Goal: Task Accomplishment & Management: Use online tool/utility

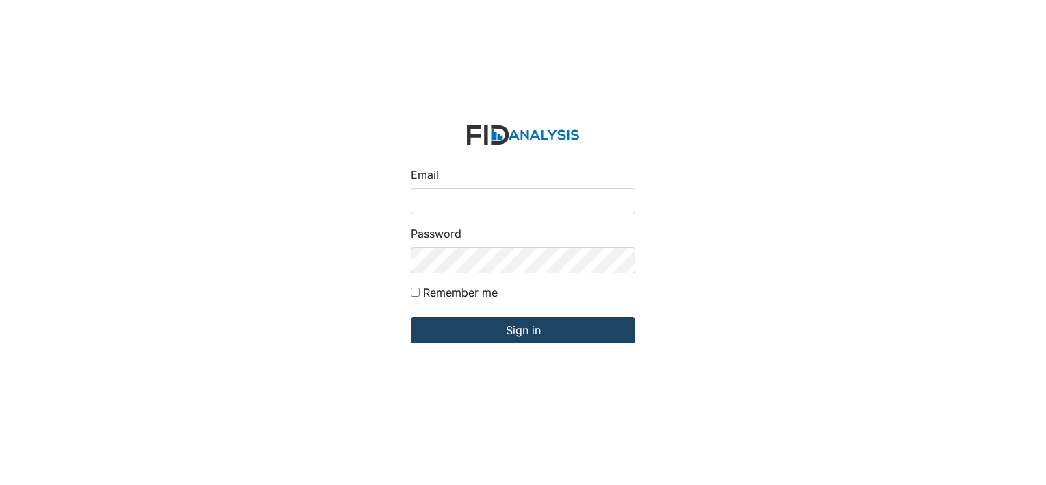
type input "[PERSON_NAME][EMAIL_ADDRESS][DOMAIN_NAME]"
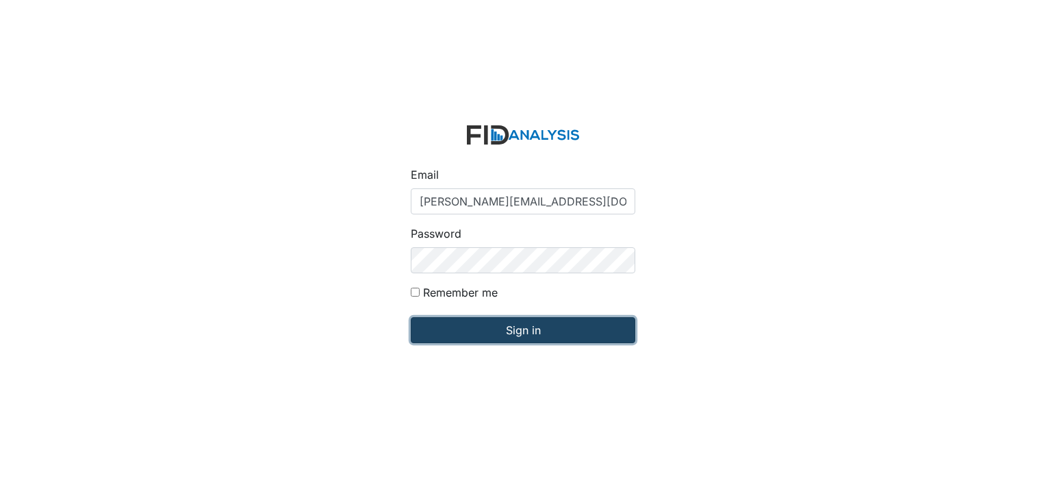
click at [543, 339] on input "Sign in" at bounding box center [523, 330] width 225 height 26
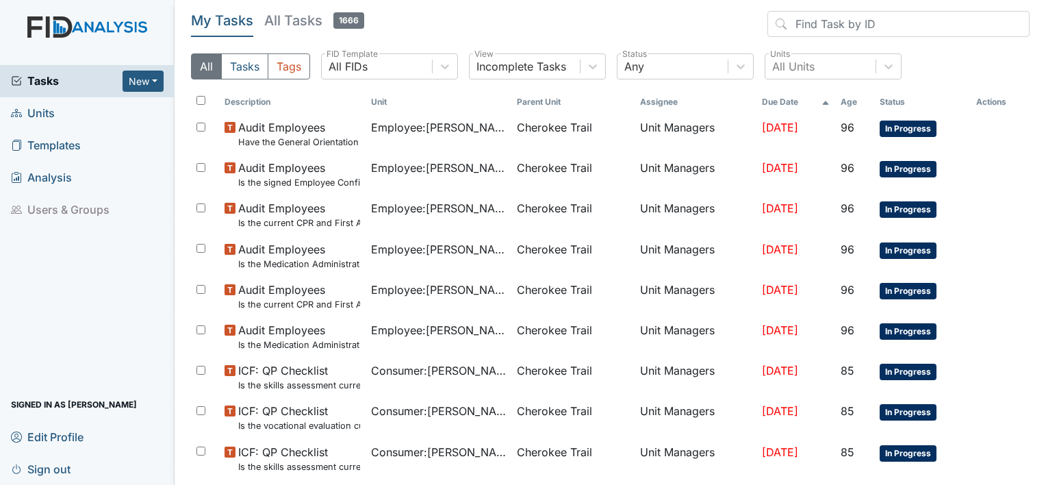
click at [63, 118] on link "Units" at bounding box center [87, 113] width 175 height 32
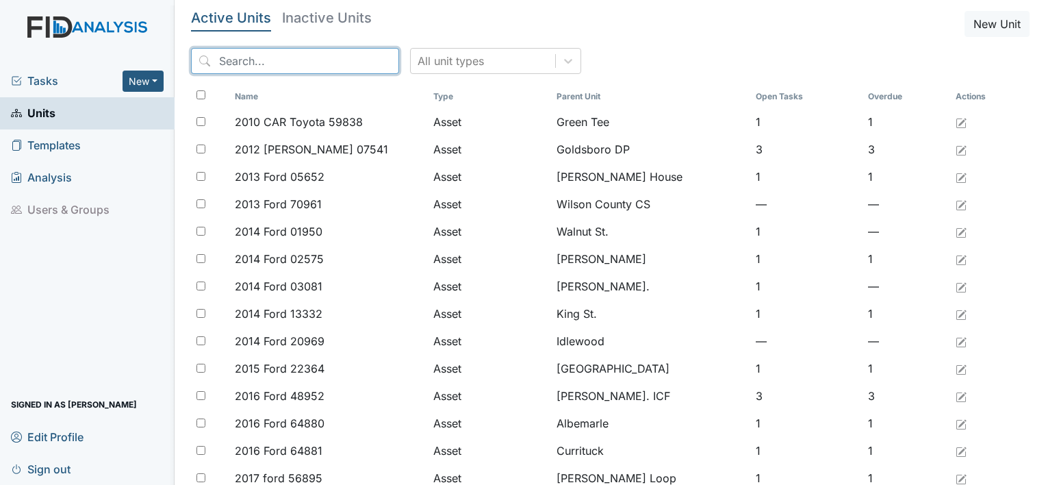
click at [233, 52] on input "search" at bounding box center [295, 61] width 208 height 26
click at [252, 55] on input "search" at bounding box center [295, 61] width 208 height 26
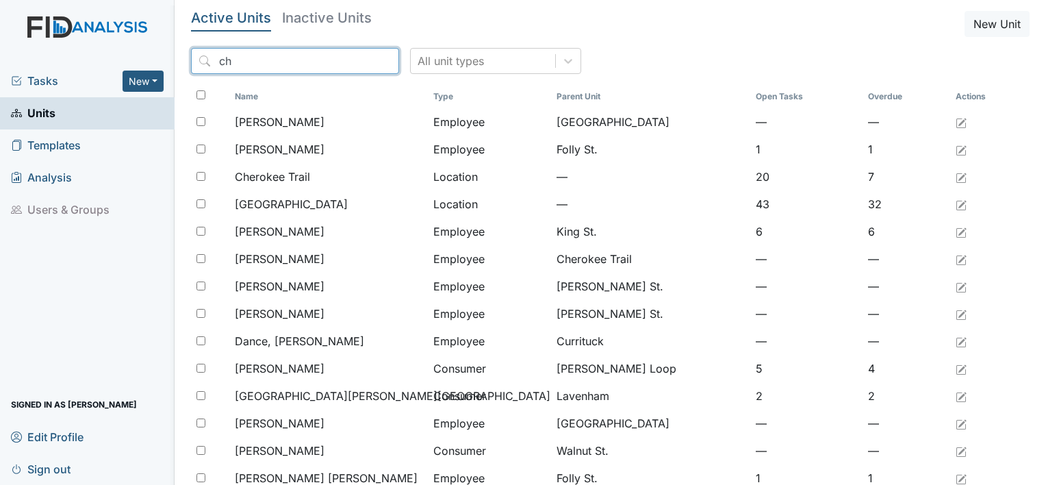
type input "c"
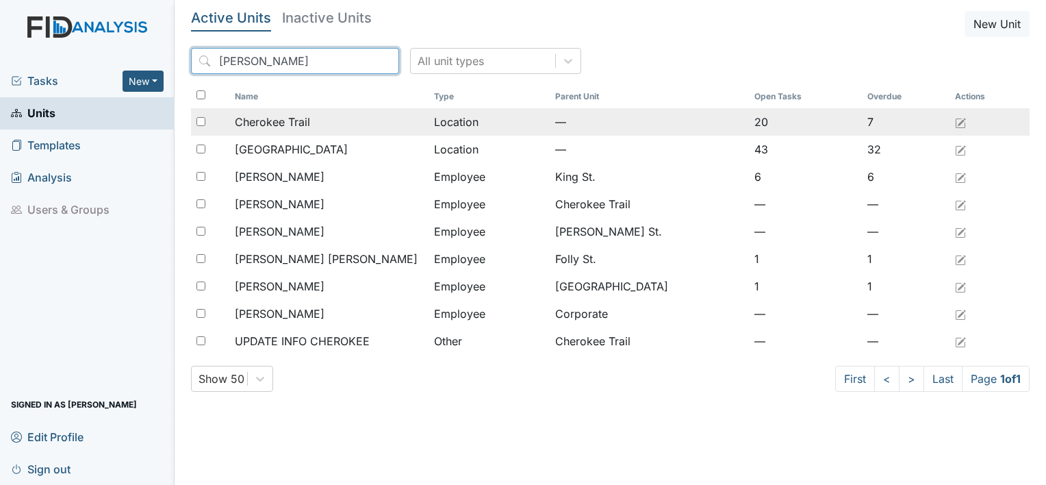
type input "cher"
click at [273, 123] on span "Cherokee Trail" at bounding box center [272, 122] width 75 height 16
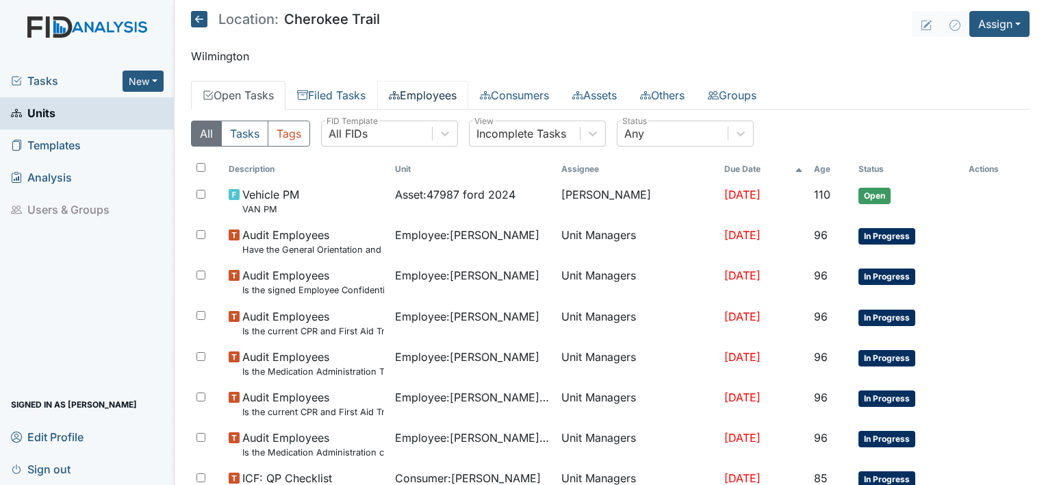
click at [441, 94] on link "Employees" at bounding box center [422, 95] width 91 height 29
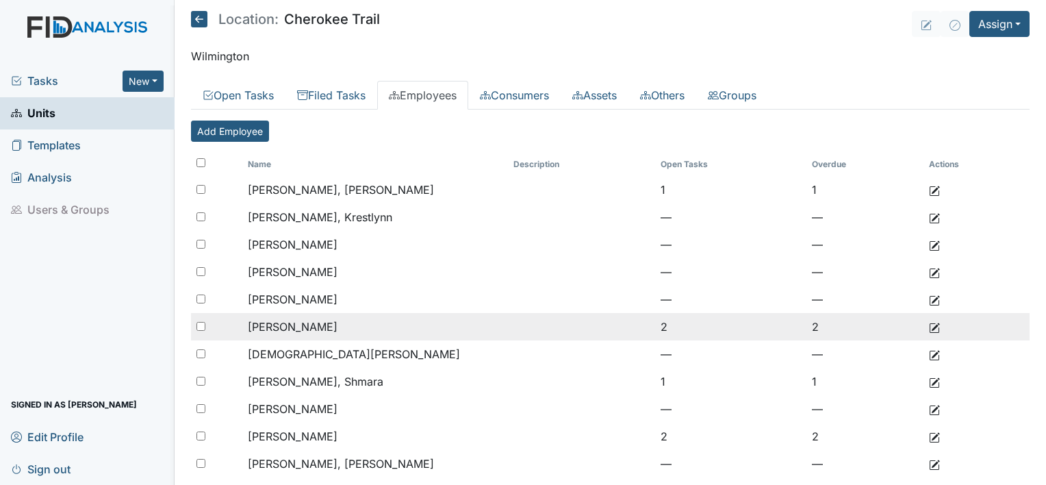
click at [660, 325] on td "2" at bounding box center [730, 326] width 151 height 27
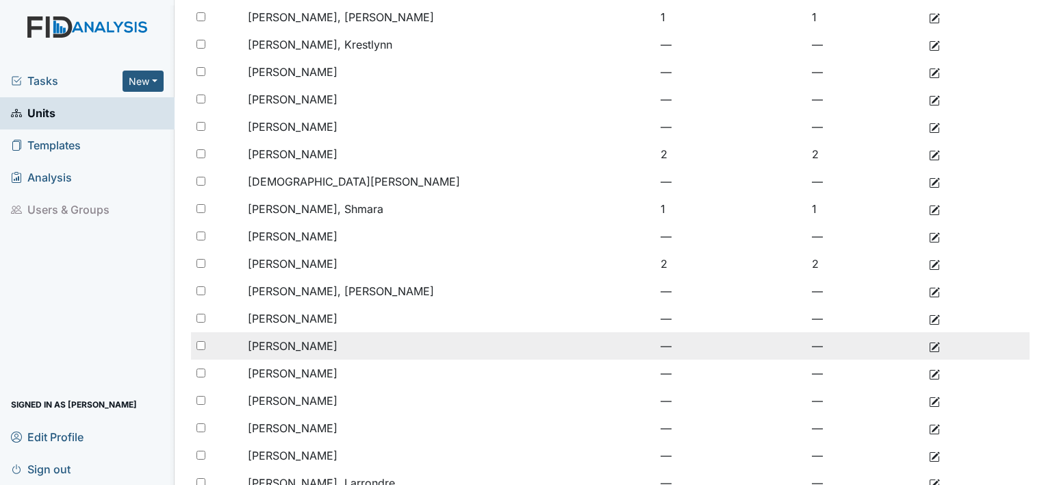
scroll to position [205, 0]
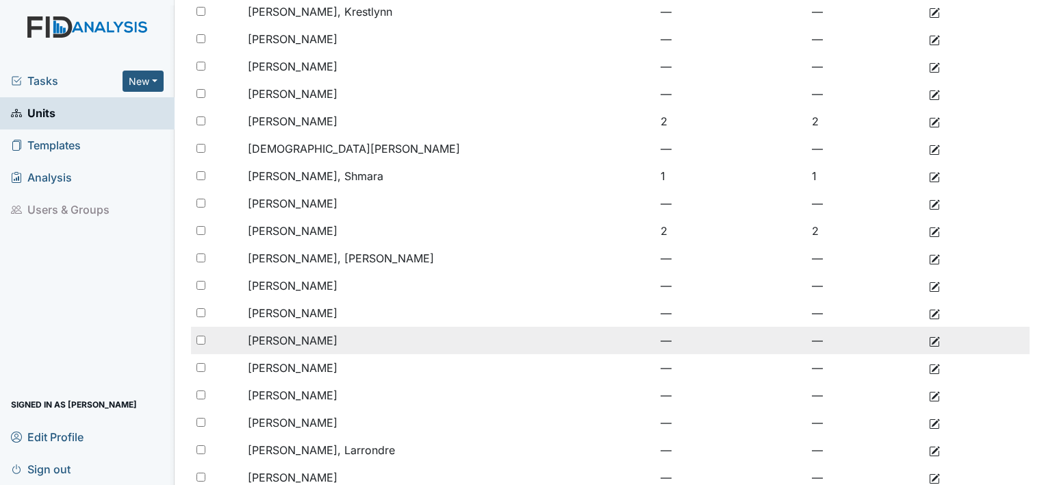
click at [657, 337] on td "—" at bounding box center [730, 340] width 151 height 27
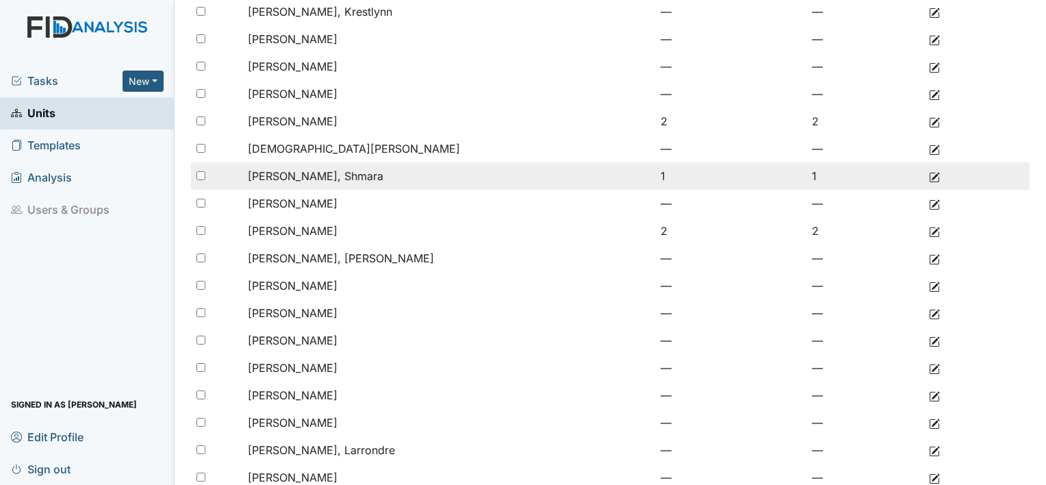
click at [656, 175] on td "1" at bounding box center [730, 175] width 151 height 27
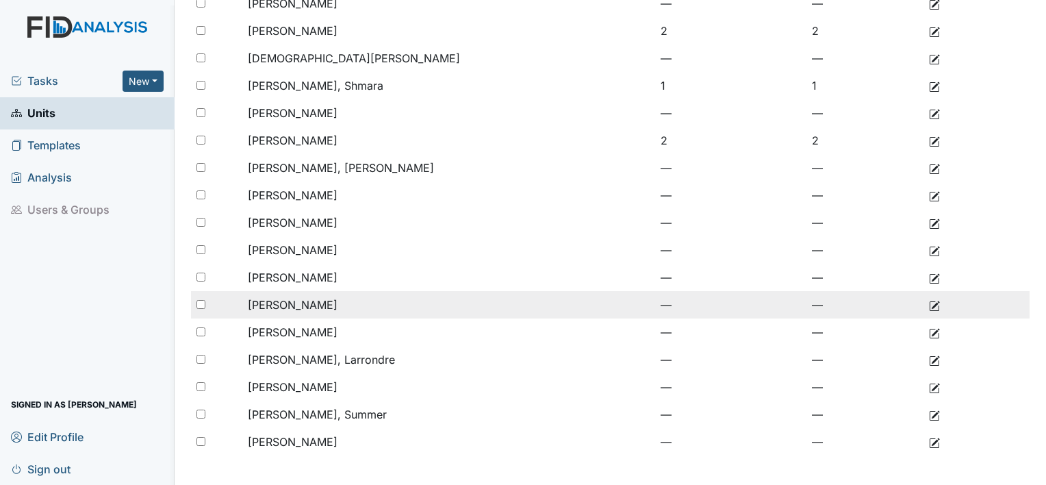
scroll to position [299, 0]
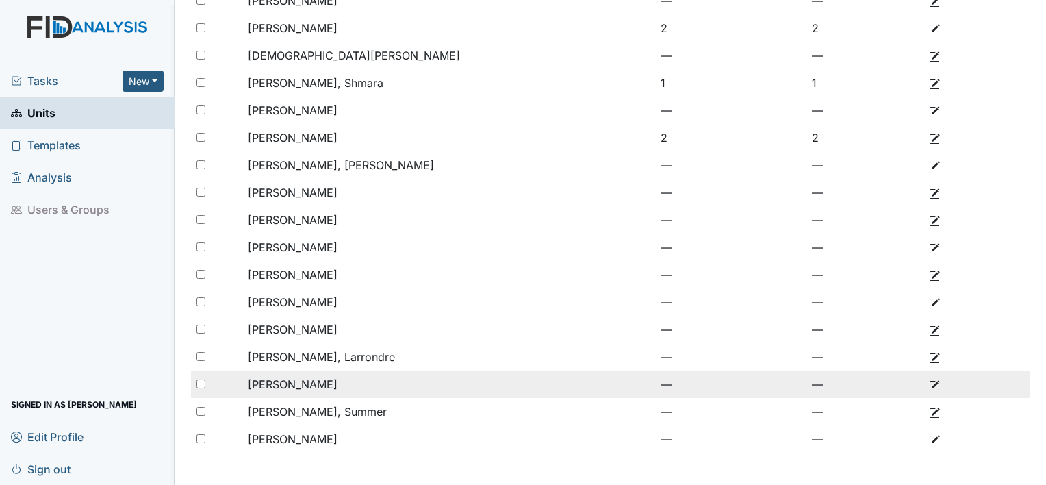
click at [508, 389] on td at bounding box center [581, 383] width 147 height 27
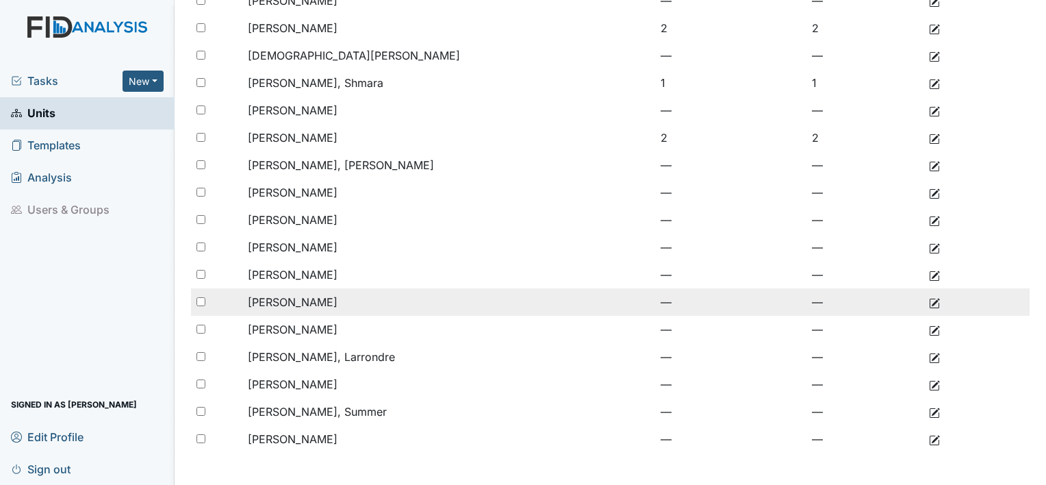
click at [305, 303] on span "Nardozza, Gina" at bounding box center [293, 302] width 90 height 14
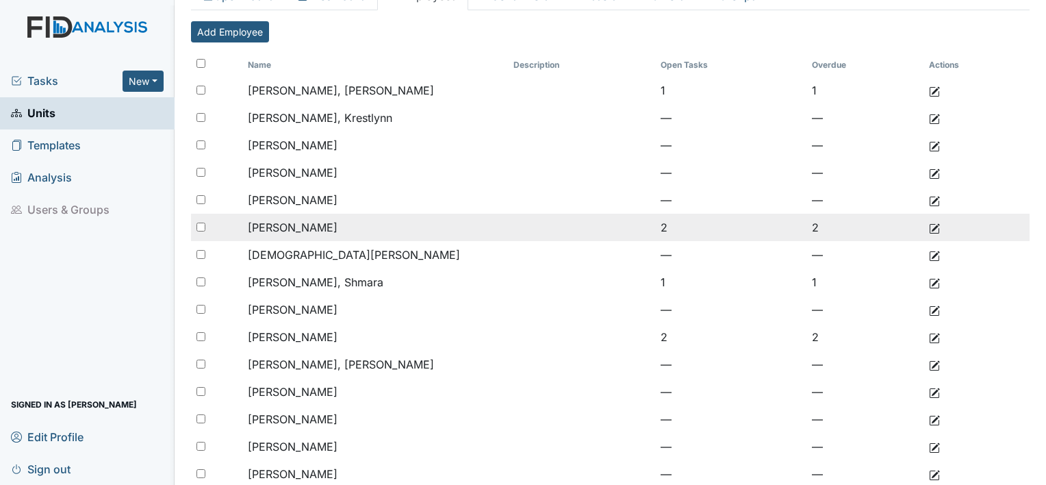
scroll to position [93, 0]
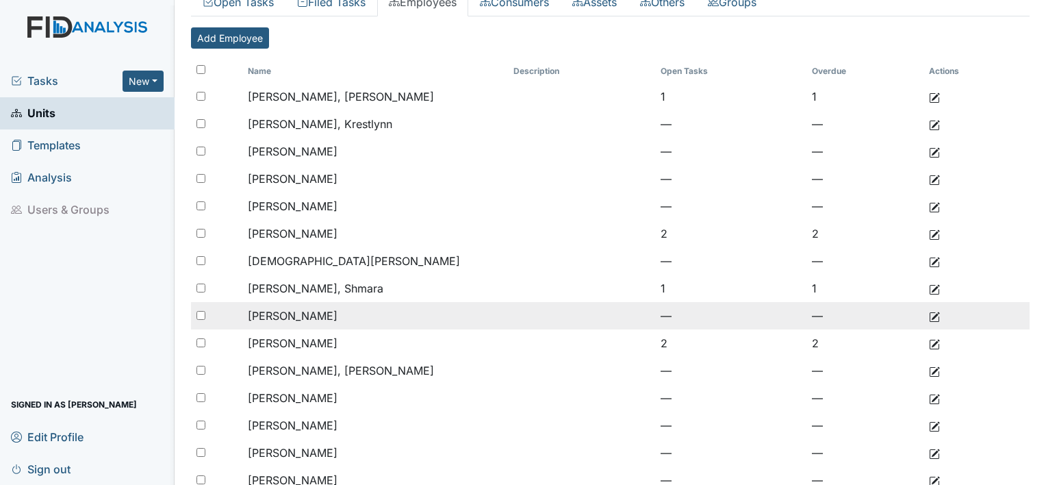
click at [293, 318] on span "James, Detrick" at bounding box center [293, 316] width 90 height 14
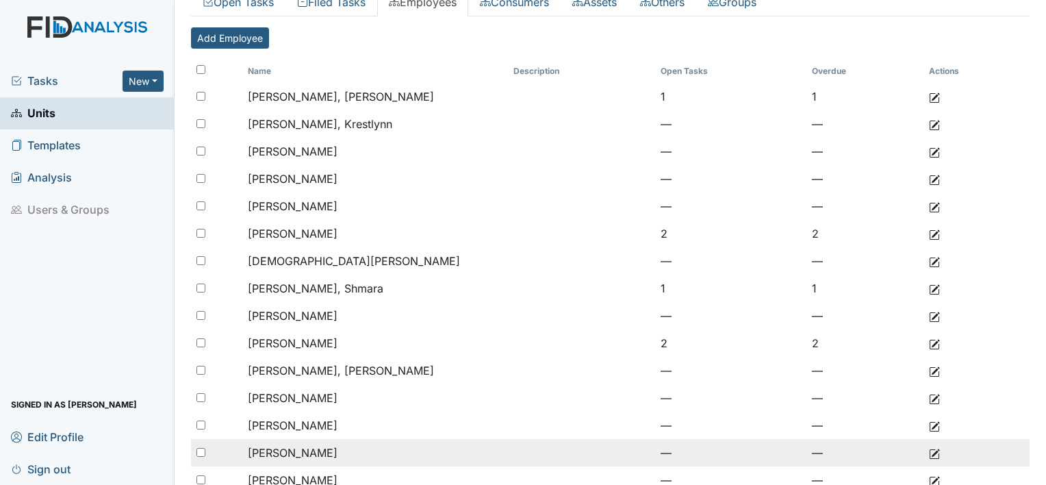
click at [309, 449] on span "Mitchell, Teresa" at bounding box center [293, 453] width 90 height 14
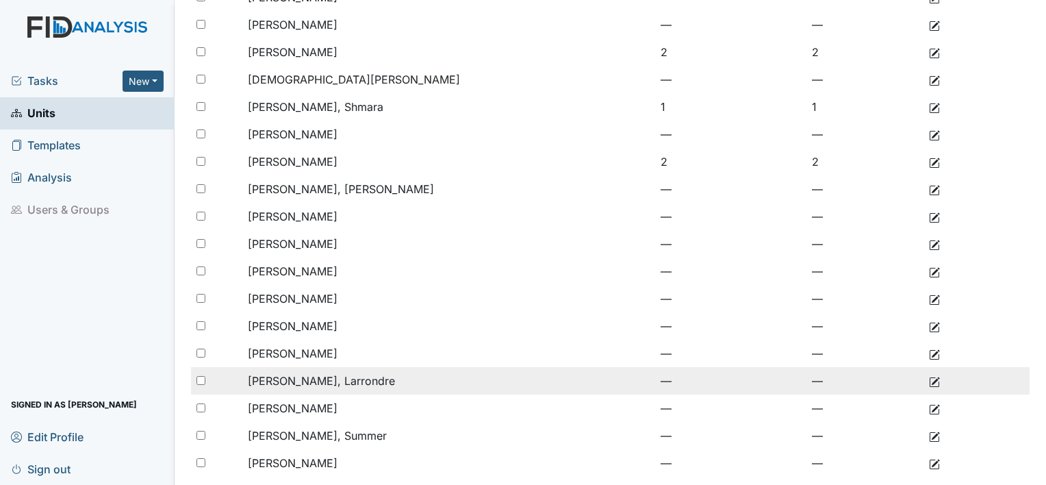
scroll to position [299, 0]
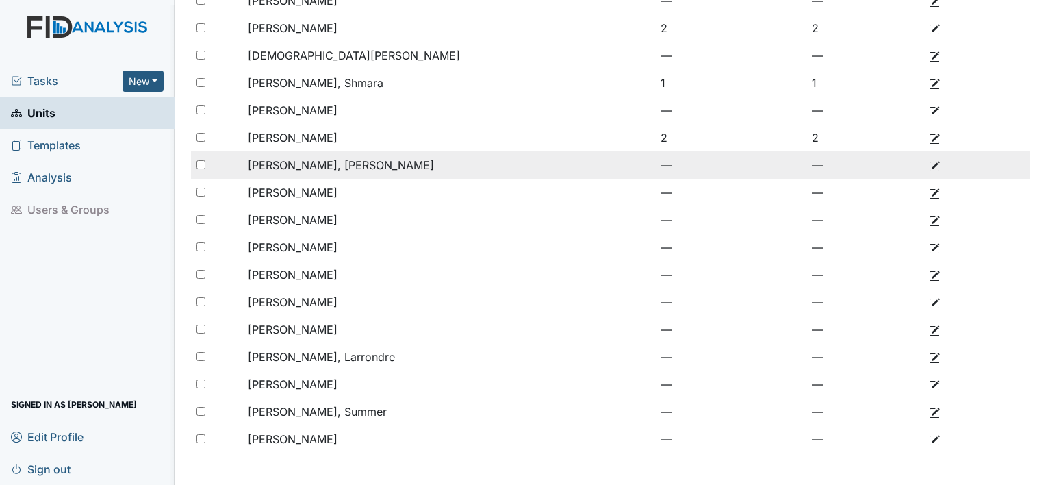
click at [327, 168] on span "Jordan Parker, Rosemary" at bounding box center [341, 165] width 186 height 14
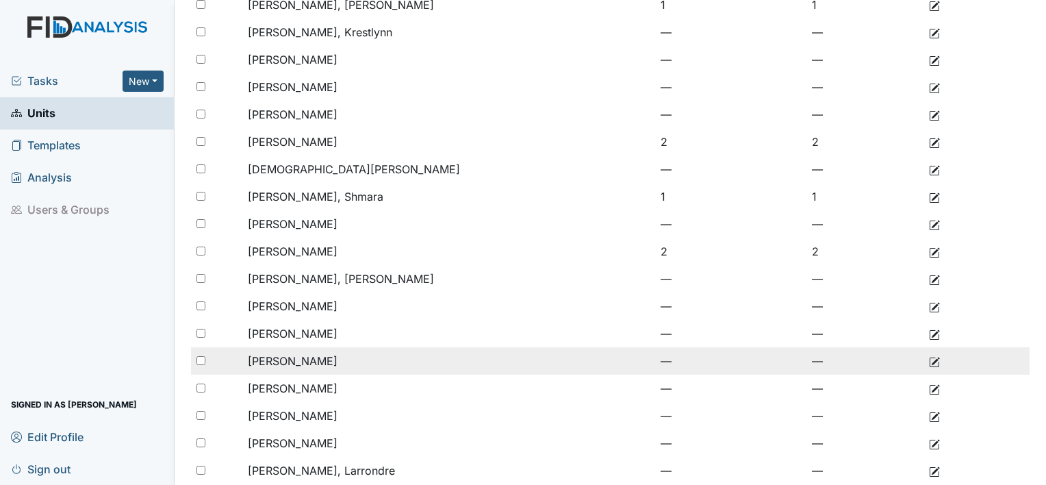
scroll to position [162, 0]
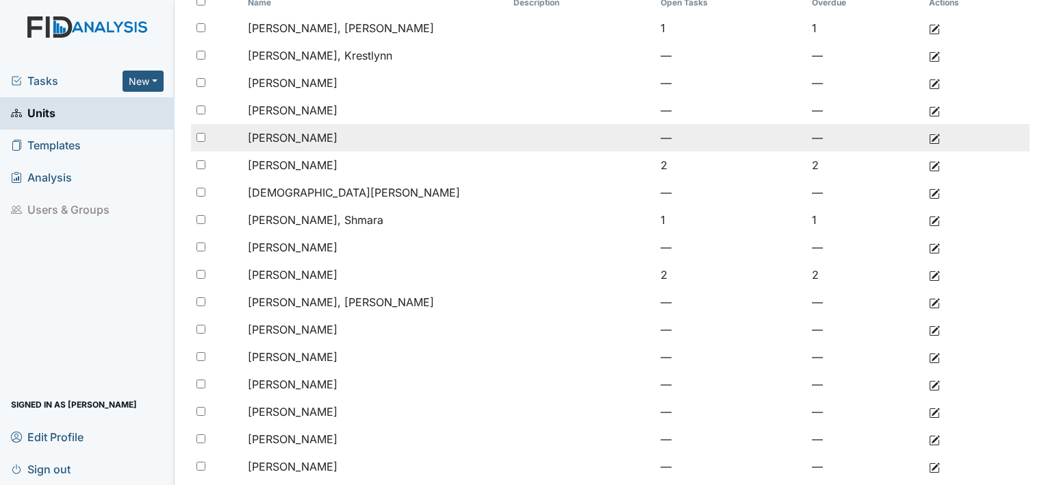
click at [340, 135] on td "Cherry, Teresa" at bounding box center [375, 137] width 266 height 27
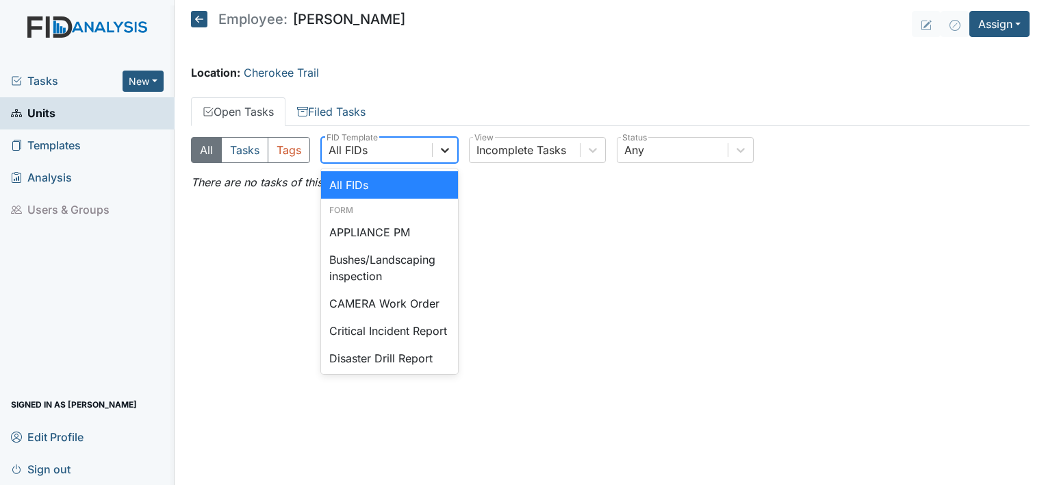
click at [455, 148] on div at bounding box center [445, 150] width 25 height 25
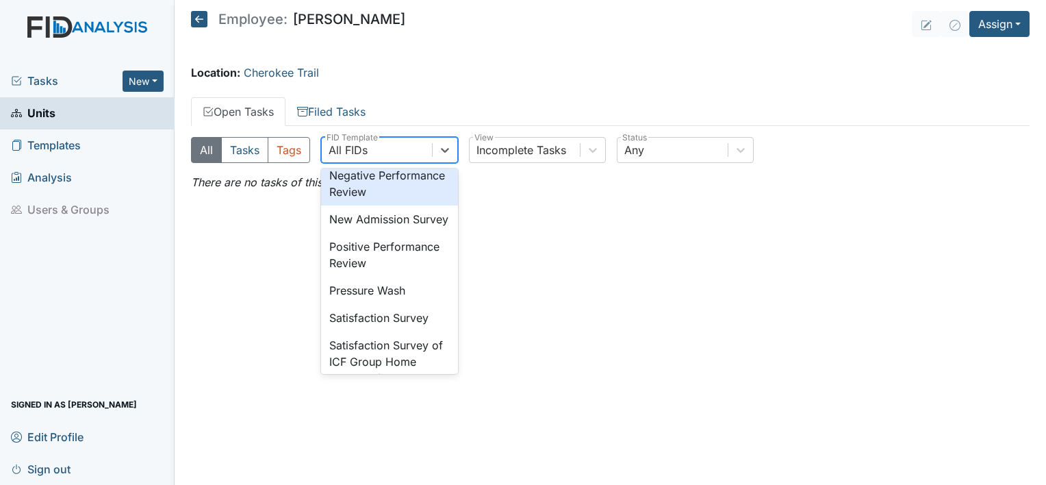
scroll to position [372, 0]
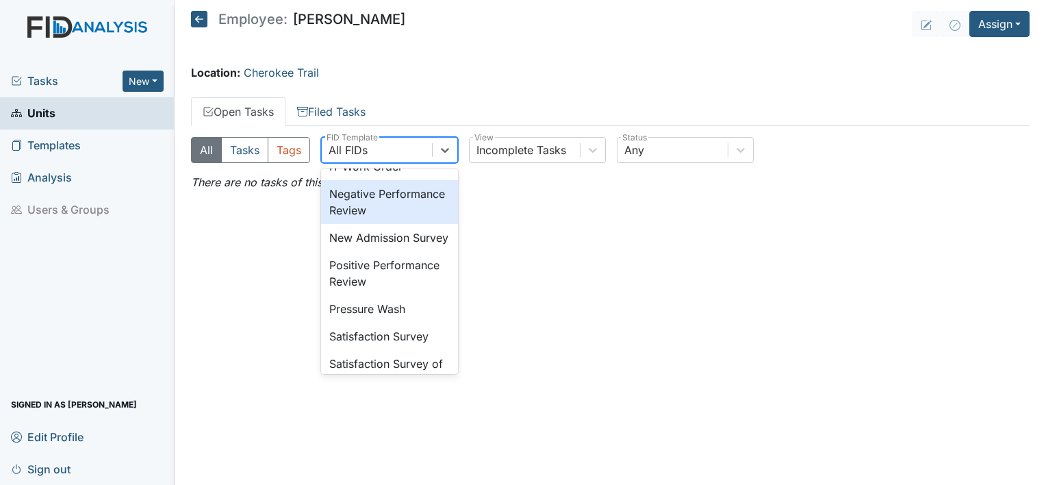
click at [416, 217] on div "Negative Performance Review" at bounding box center [389, 202] width 137 height 44
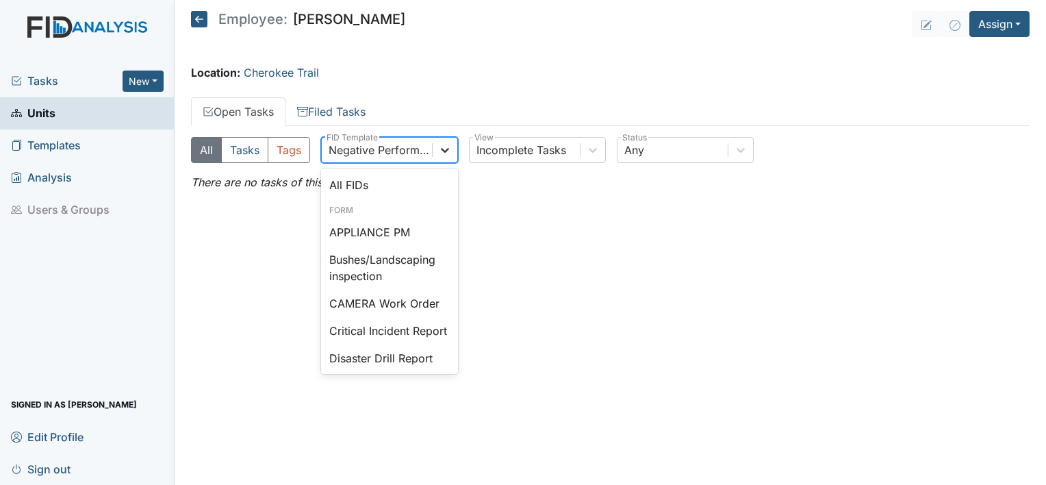
click at [443, 148] on icon at bounding box center [445, 150] width 14 height 14
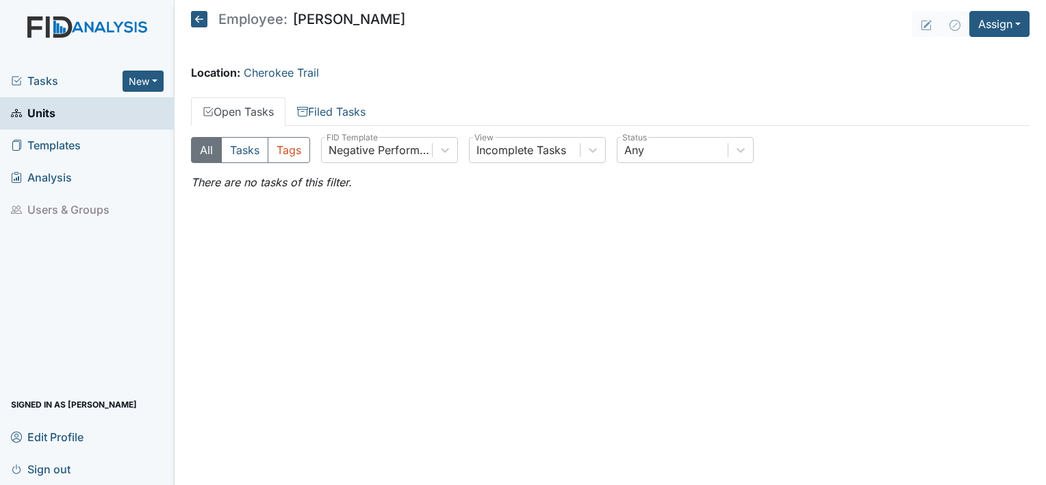
click at [468, 104] on ul "Open Tasks Filed Tasks" at bounding box center [610, 111] width 839 height 29
click at [340, 112] on link "Filed Tasks" at bounding box center [332, 111] width 92 height 29
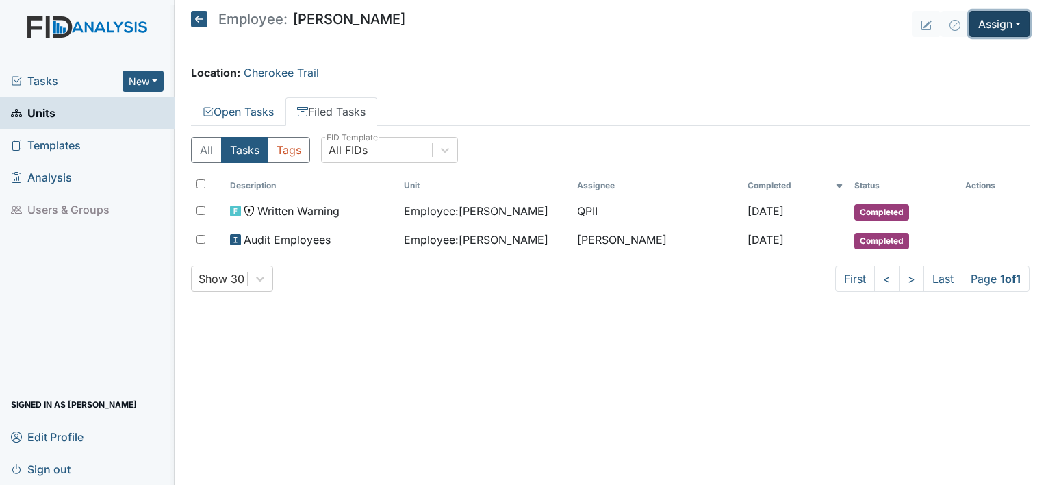
click at [1014, 18] on button "Assign" at bounding box center [1000, 24] width 60 height 26
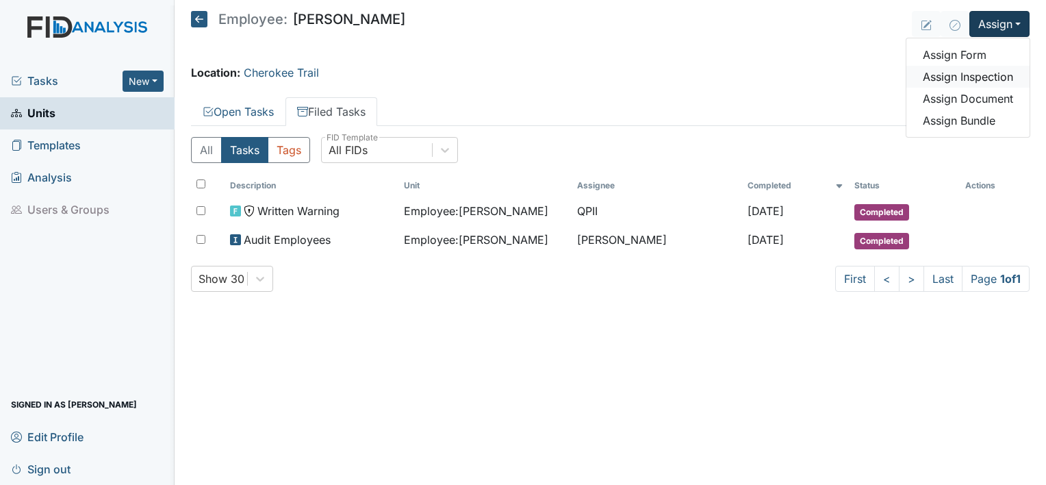
click at [967, 77] on link "Assign Inspection" at bounding box center [968, 77] width 123 height 22
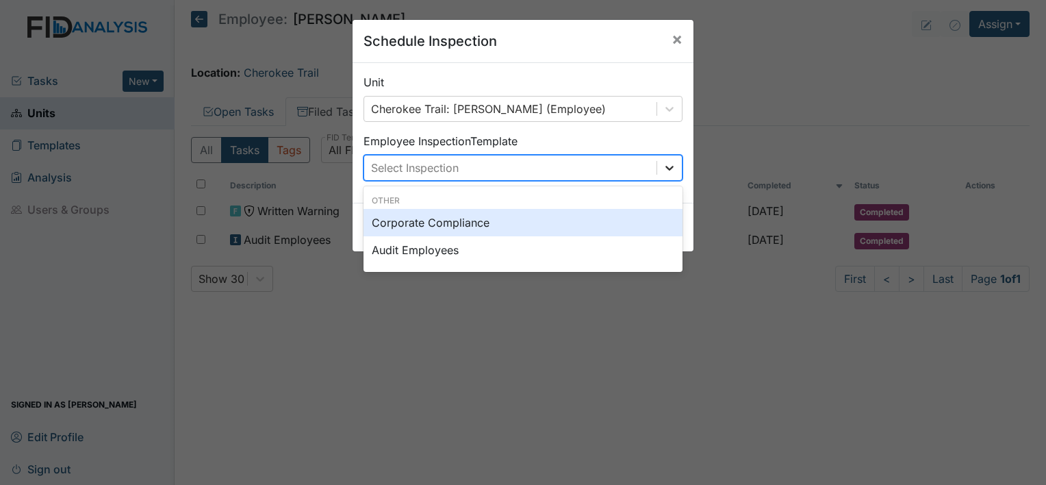
click at [671, 170] on icon at bounding box center [670, 168] width 14 height 14
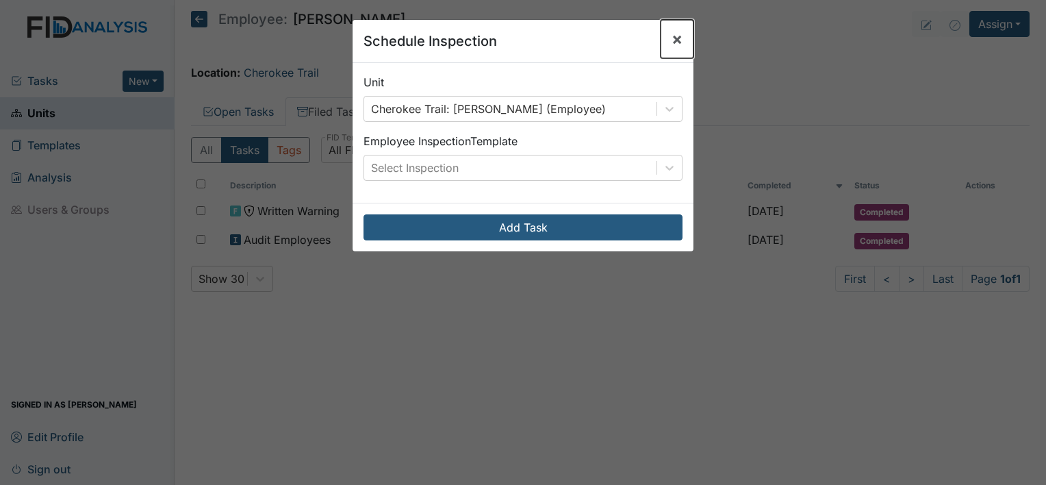
click at [672, 41] on span "×" at bounding box center [677, 39] width 11 height 20
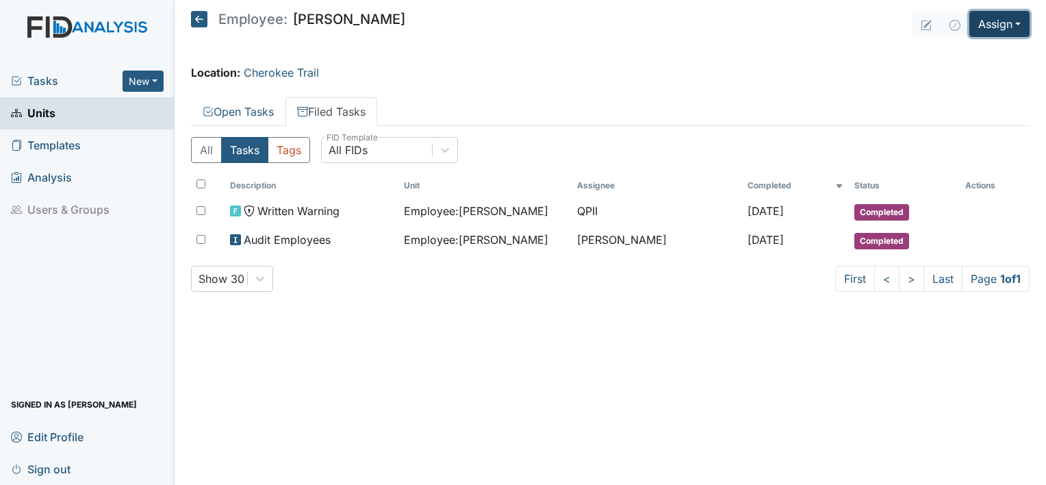
drag, startPoint x: 1000, startPoint y: 30, endPoint x: 993, endPoint y: 25, distance: 8.4
click at [997, 29] on button "Assign" at bounding box center [1000, 24] width 60 height 26
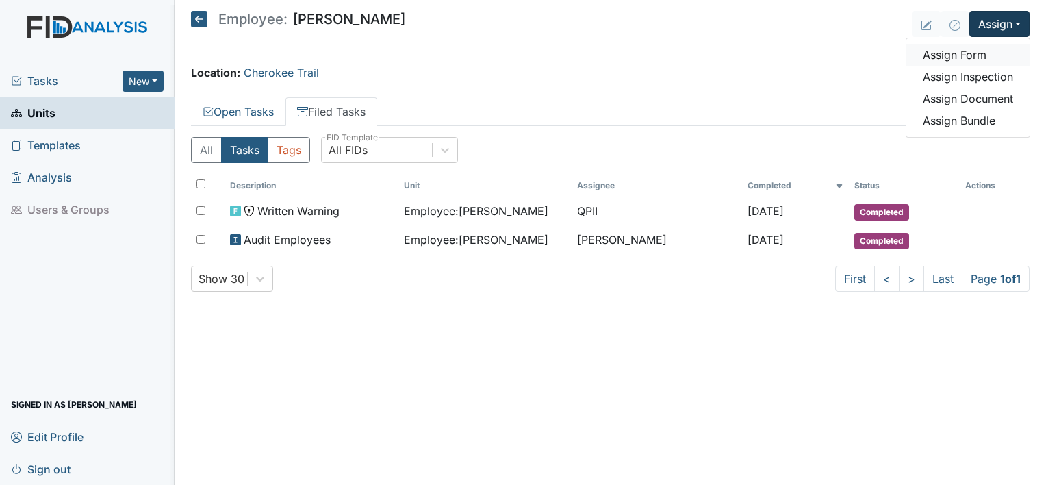
click at [943, 55] on link "Assign Form" at bounding box center [968, 55] width 123 height 22
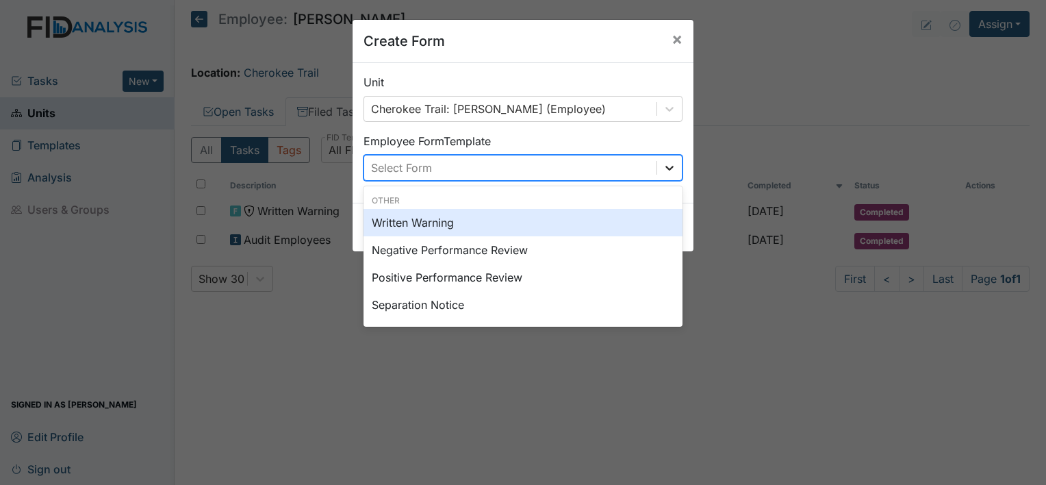
click at [666, 162] on icon at bounding box center [670, 168] width 14 height 14
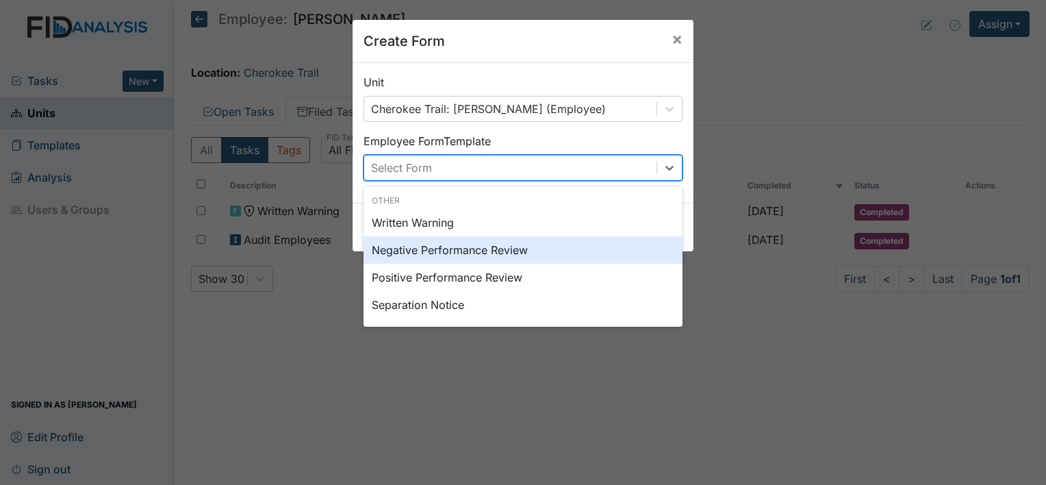
click at [476, 246] on div "Negative Performance Review" at bounding box center [523, 249] width 319 height 27
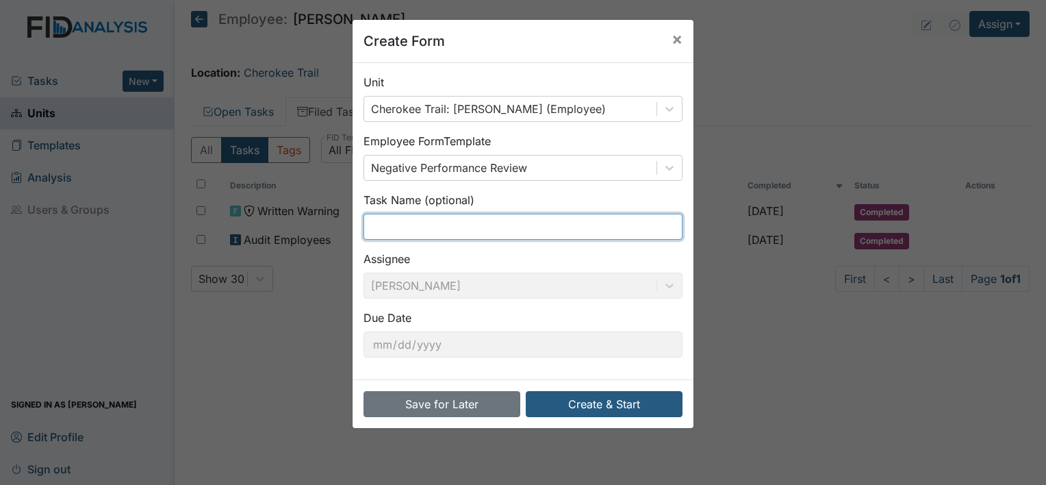
click at [447, 226] on input "text" at bounding box center [523, 227] width 319 height 26
type input "call out"
click at [651, 28] on div "Create Form ×" at bounding box center [523, 41] width 341 height 43
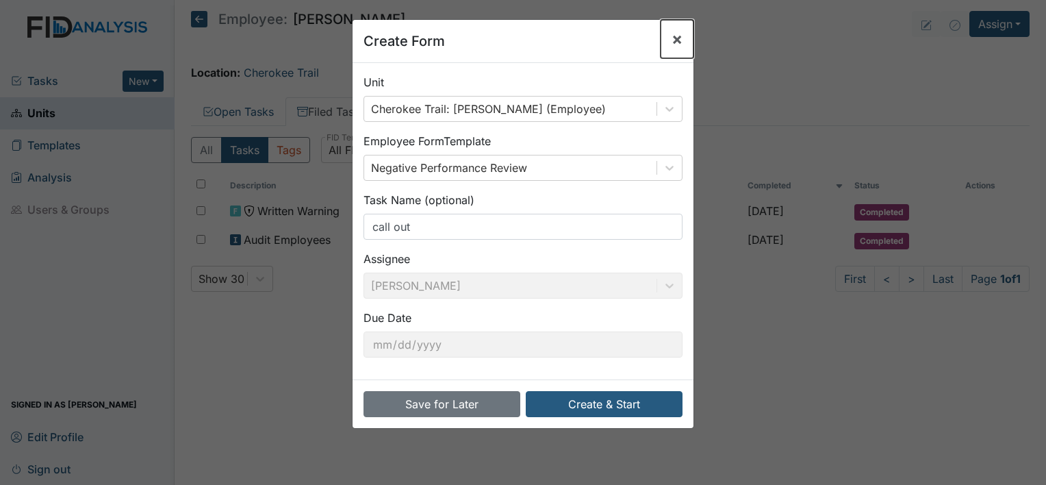
click at [672, 45] on span "×" at bounding box center [677, 39] width 11 height 20
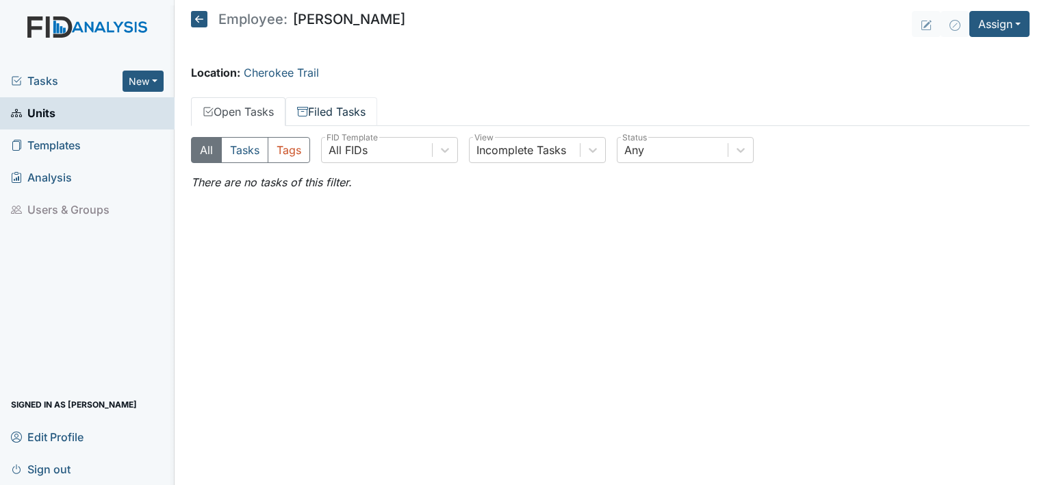
click at [331, 112] on link "Filed Tasks" at bounding box center [332, 111] width 92 height 29
click at [364, 112] on link "Filed Tasks" at bounding box center [332, 111] width 92 height 29
click at [365, 112] on link "Filed Tasks" at bounding box center [332, 111] width 92 height 29
click at [1017, 18] on button "Assign" at bounding box center [1000, 24] width 60 height 26
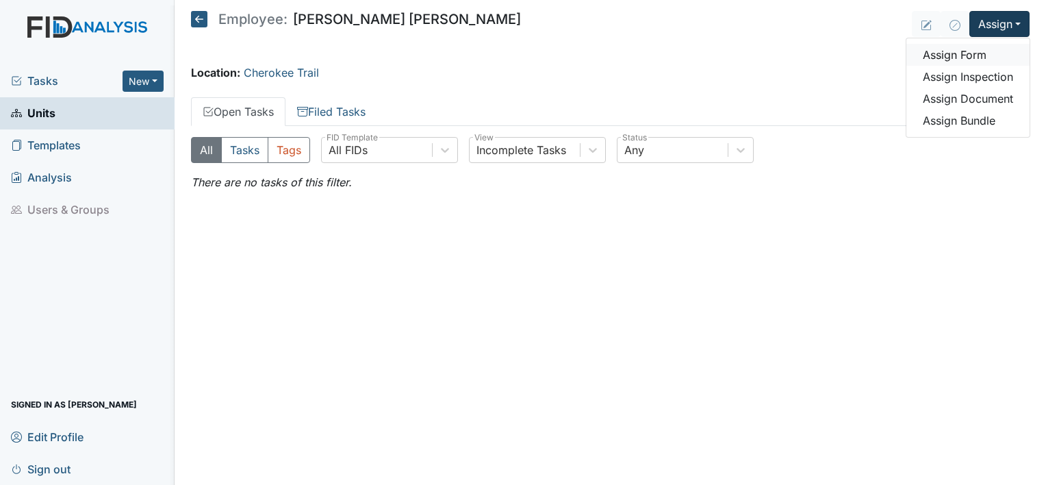
click at [956, 57] on link "Assign Form" at bounding box center [968, 55] width 123 height 22
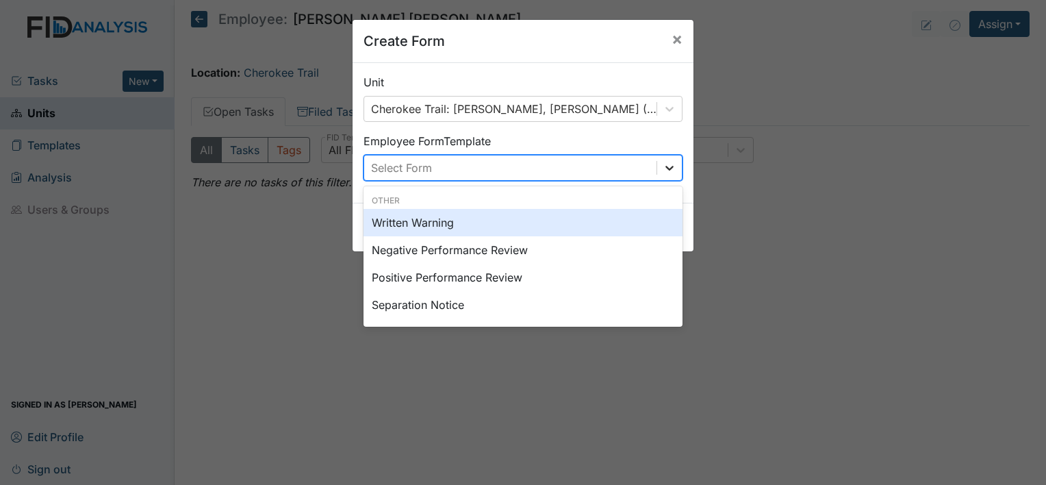
click at [666, 169] on icon at bounding box center [670, 168] width 14 height 14
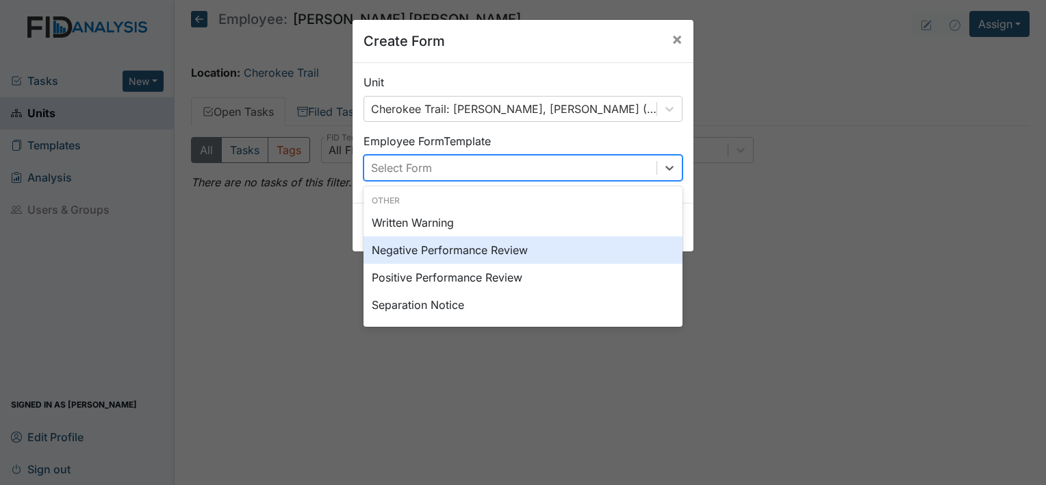
click at [496, 253] on div "Negative Performance Review" at bounding box center [523, 249] width 319 height 27
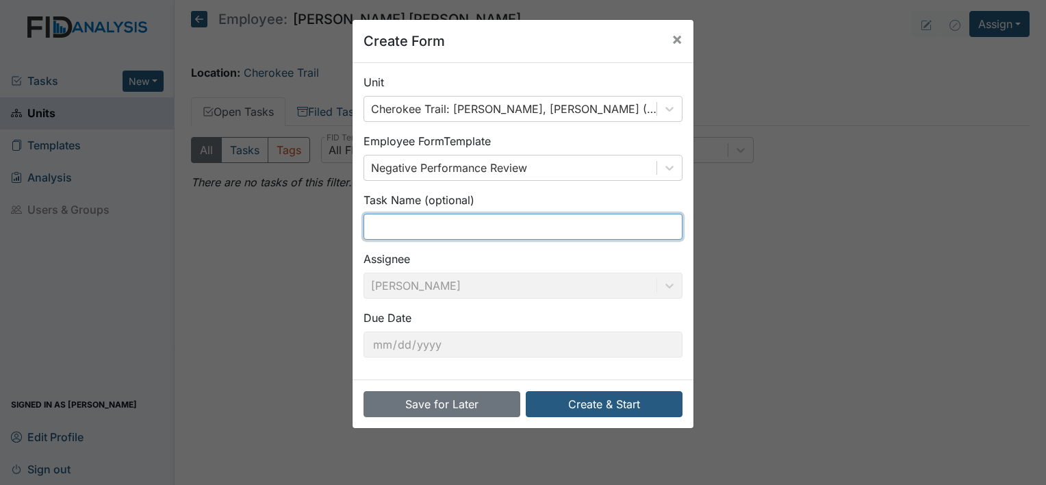
click at [438, 220] on input "text" at bounding box center [523, 227] width 319 height 26
click at [438, 220] on input "C" at bounding box center [523, 227] width 319 height 26
type input "Callout"
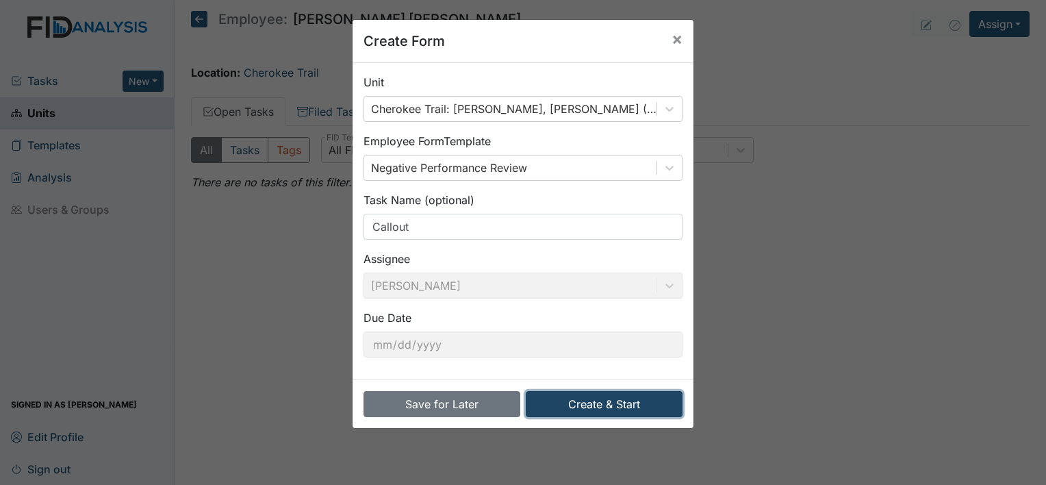
click at [597, 395] on button "Create & Start" at bounding box center [604, 404] width 157 height 26
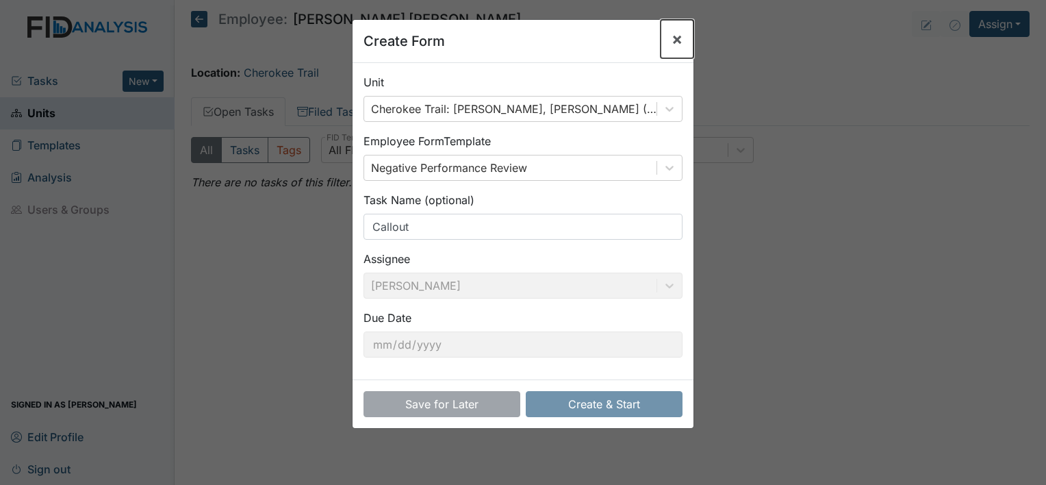
click at [673, 44] on span "×" at bounding box center [677, 39] width 11 height 20
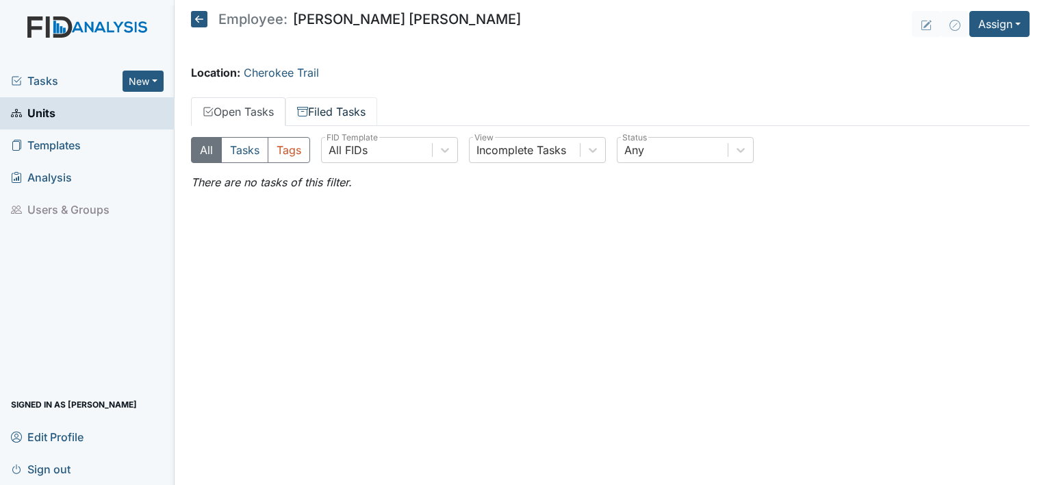
click at [362, 112] on link "Filed Tasks" at bounding box center [332, 111] width 92 height 29
click at [269, 114] on link "Open Tasks" at bounding box center [238, 111] width 94 height 29
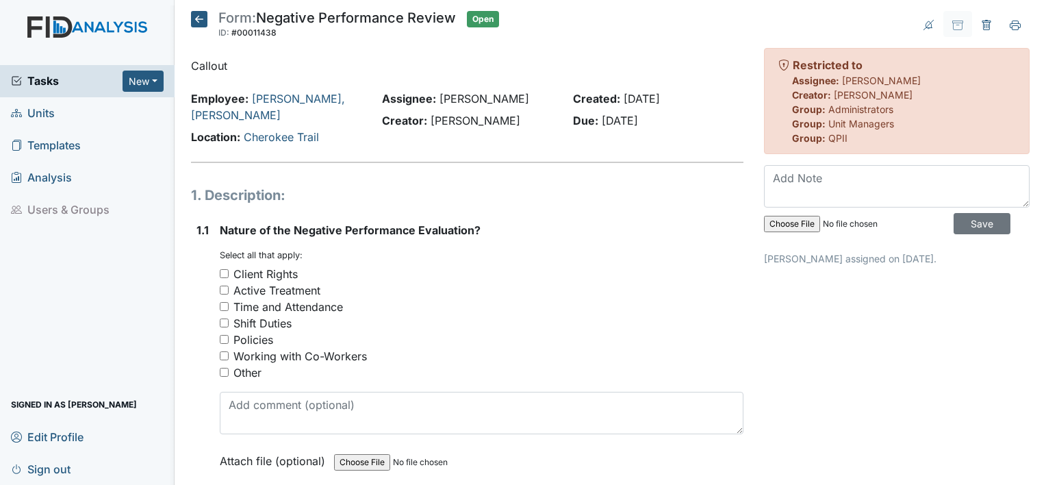
click at [220, 307] on input "Time and Attendance" at bounding box center [224, 306] width 9 height 9
checkbox input "true"
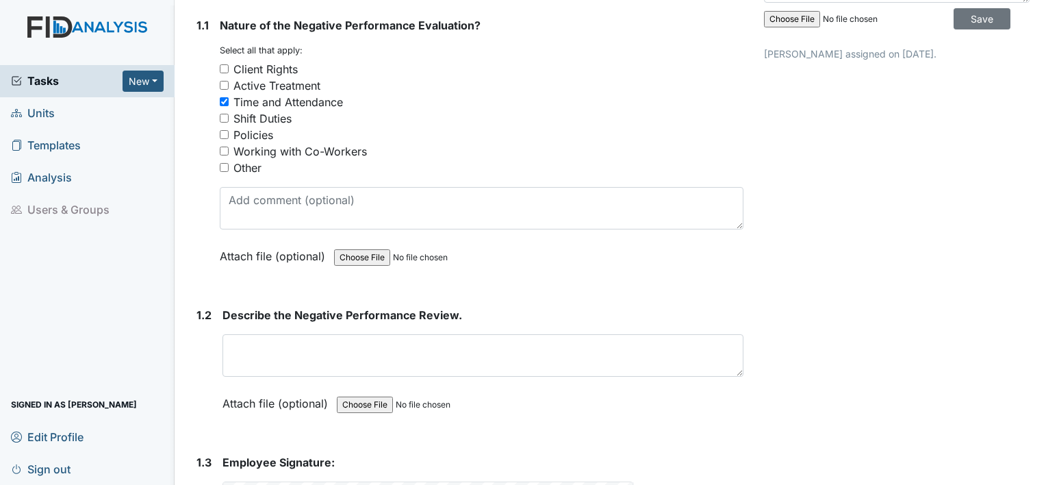
scroll to position [205, 0]
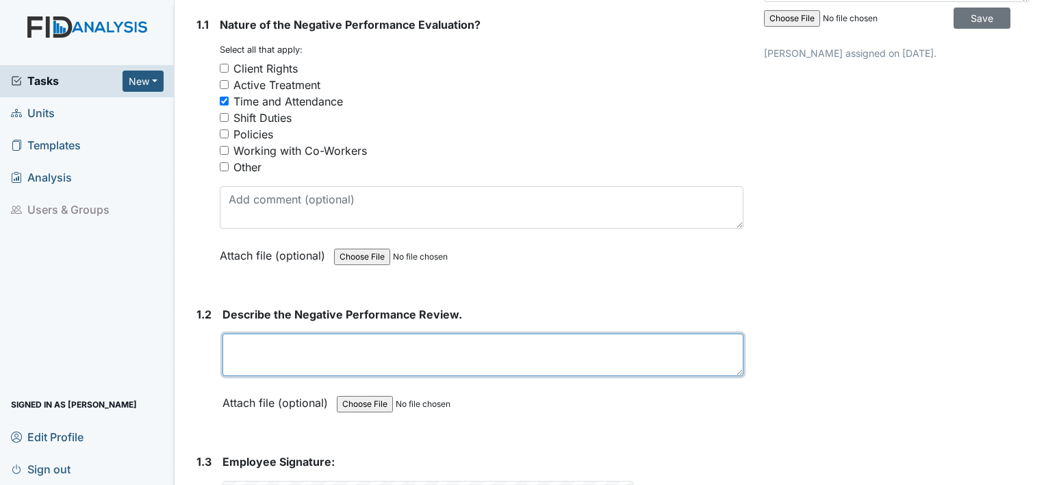
click at [285, 348] on textarea at bounding box center [483, 354] width 521 height 42
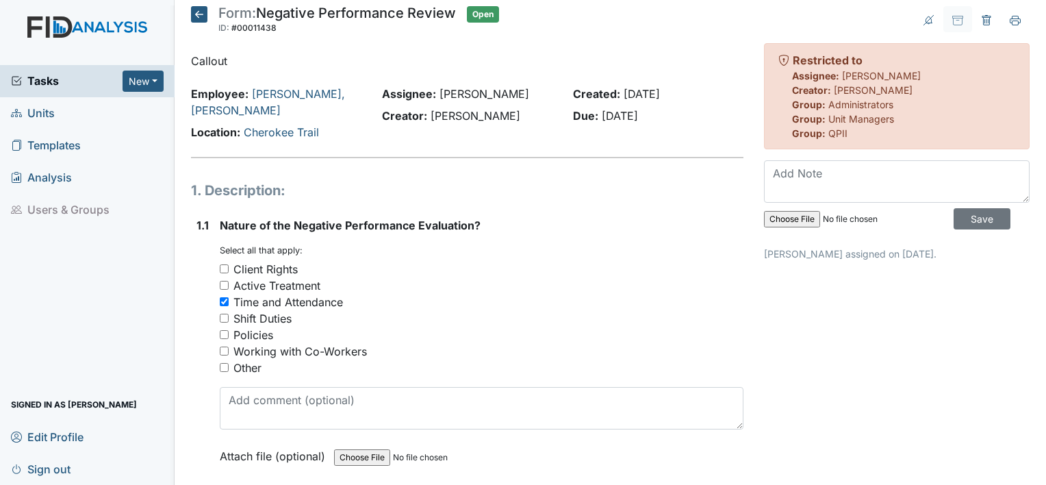
scroll to position [0, 0]
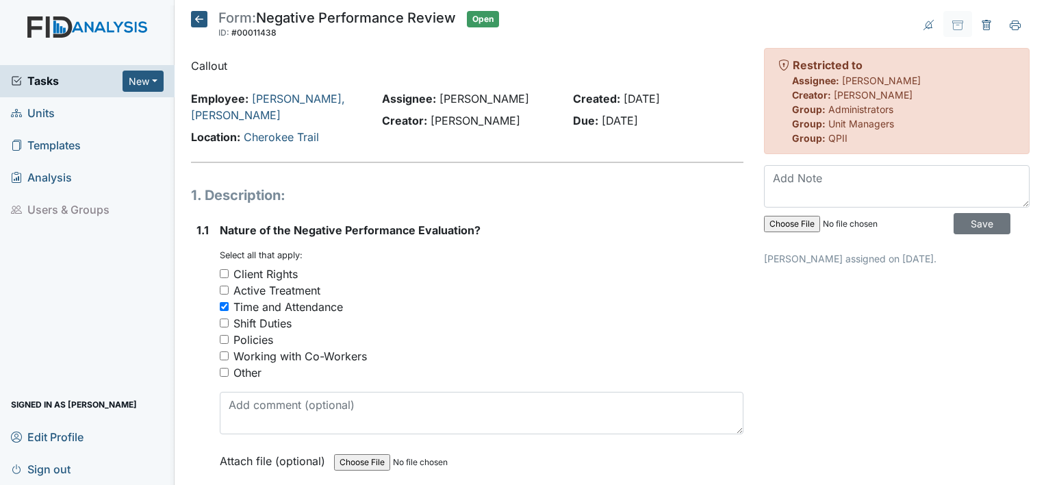
type textarea "Callouts"
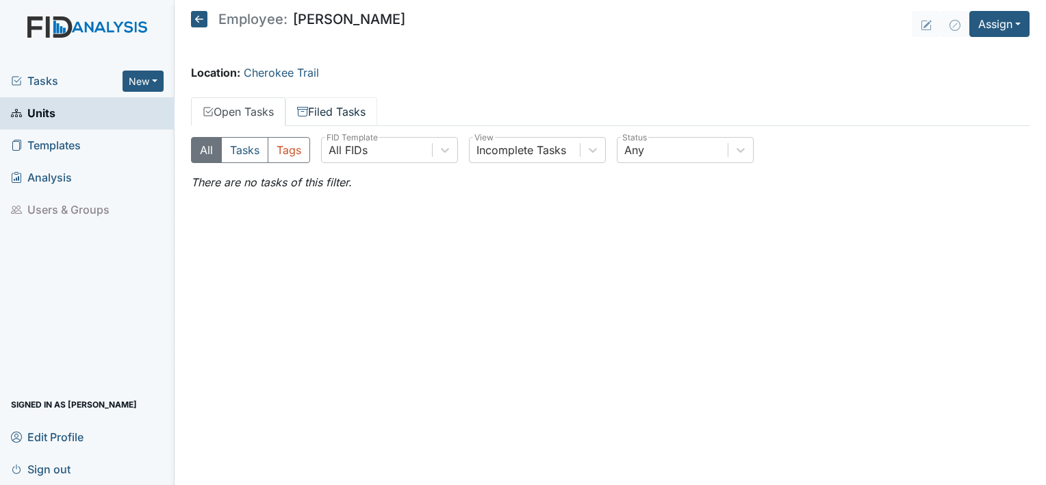
click at [356, 112] on link "Filed Tasks" at bounding box center [332, 111] width 92 height 29
